Goal: Find specific page/section

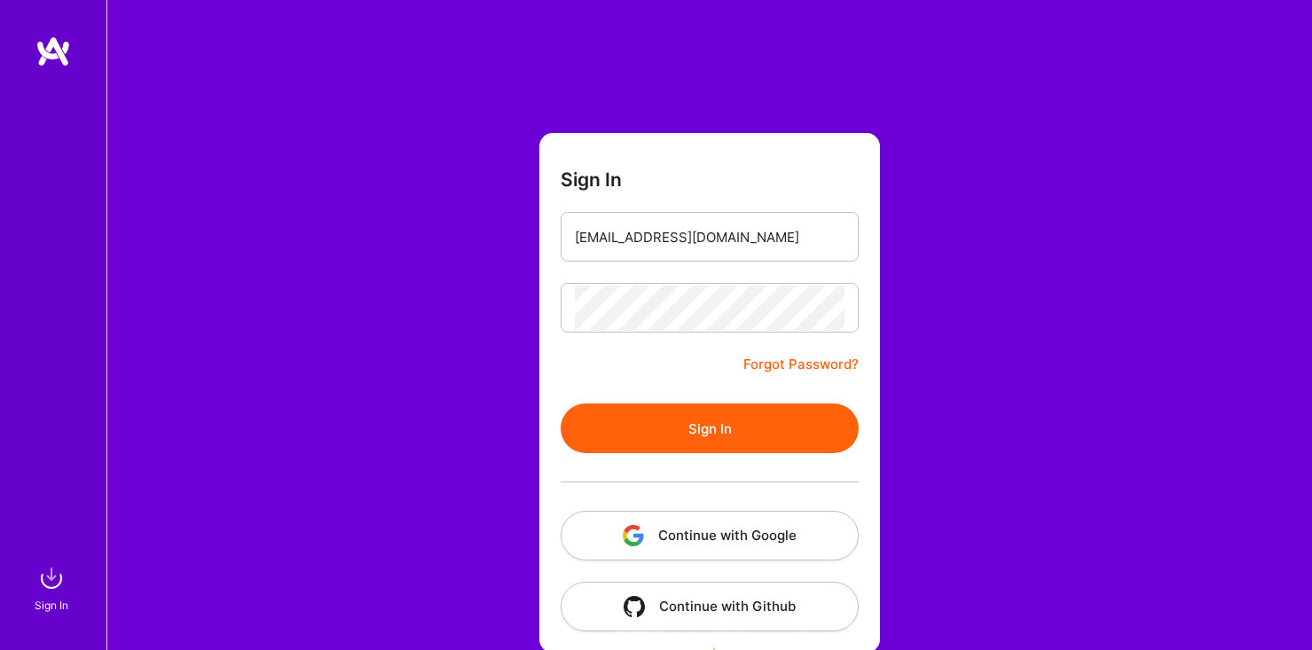
click at [672, 417] on button "Sign In" at bounding box center [710, 429] width 298 height 50
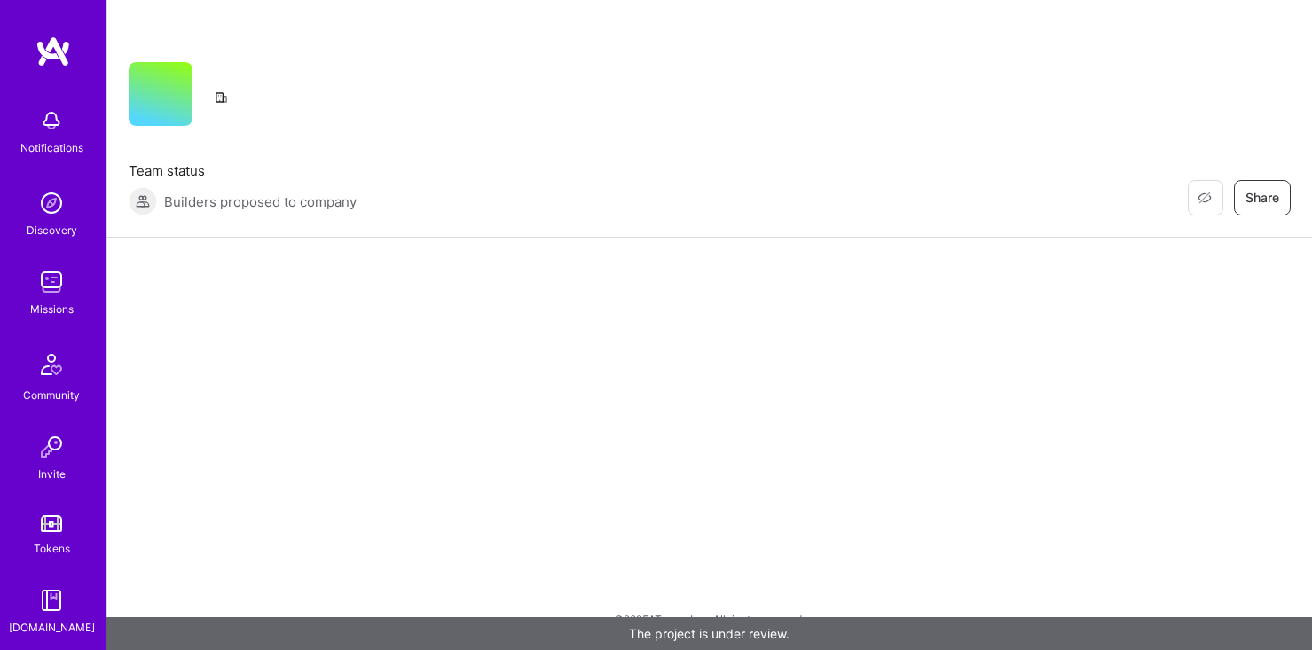
scroll to position [83, 0]
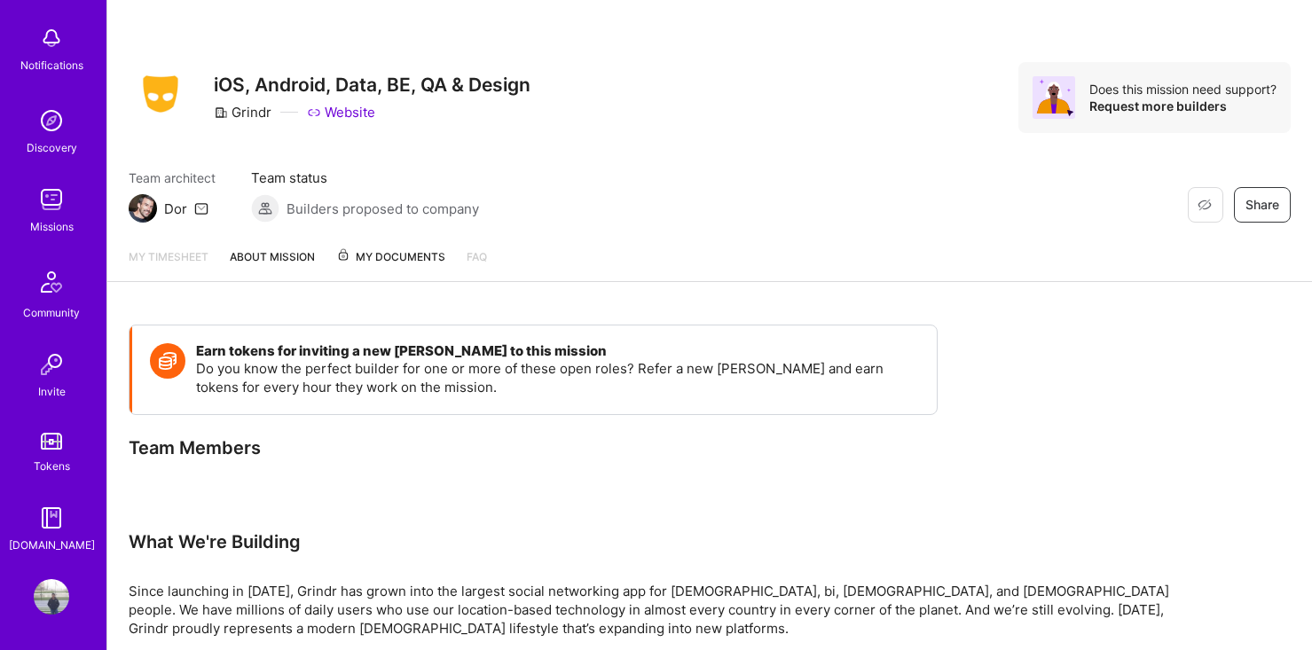
click at [63, 218] on div "Missions" at bounding box center [51, 226] width 43 height 19
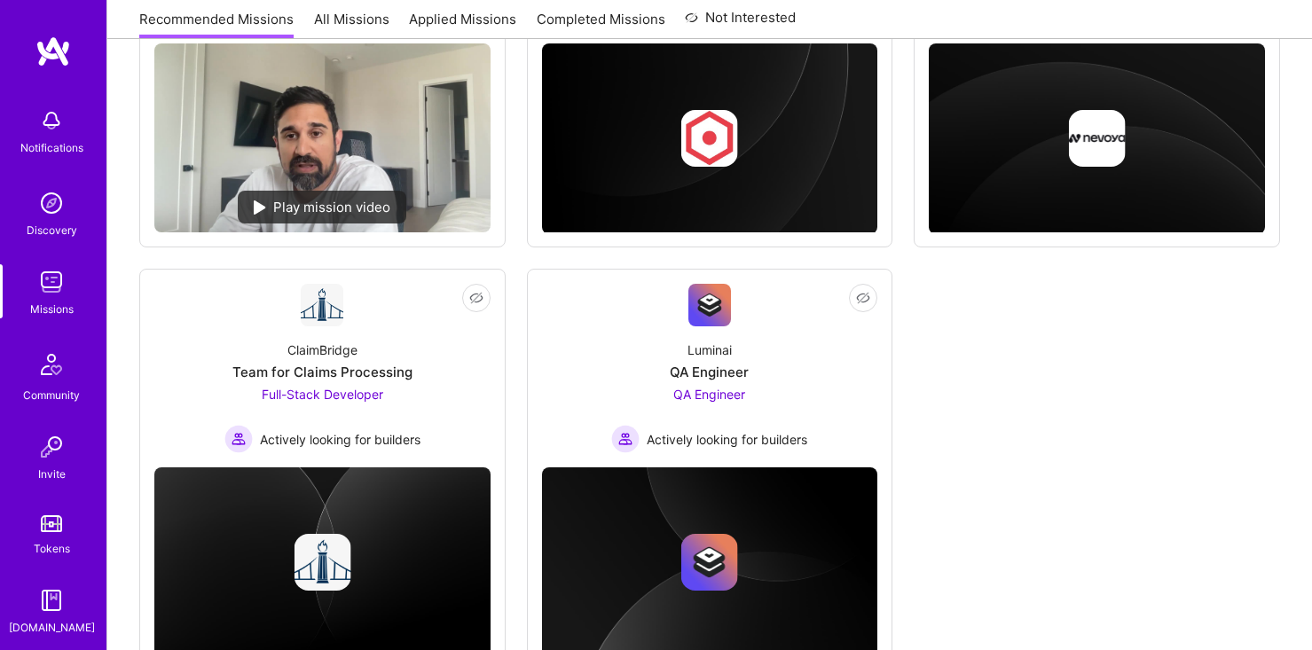
scroll to position [942, 0]
